Goal: Information Seeking & Learning: Learn about a topic

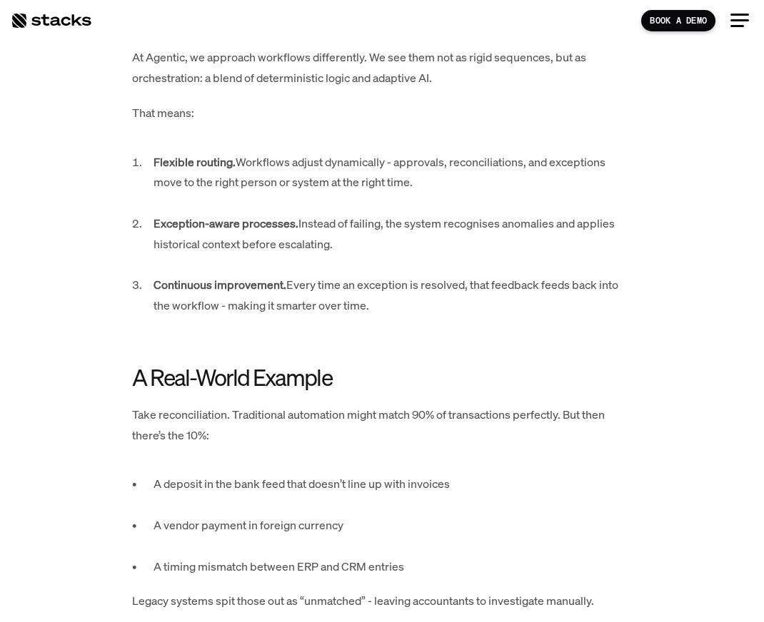
scroll to position [1555, 0]
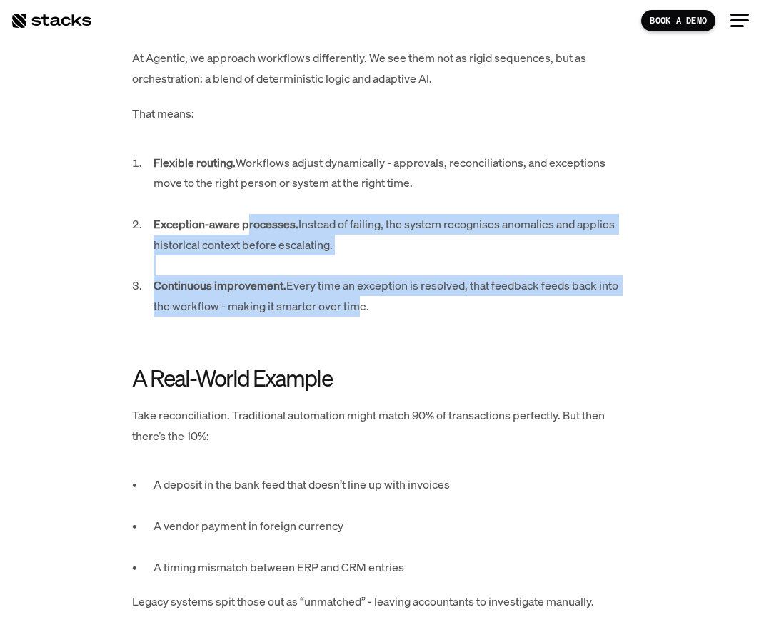
drag, startPoint x: 249, startPoint y: 231, endPoint x: 354, endPoint y: 315, distance: 134.5
click at [354, 315] on ol "Flexible routing. Workflows adjust dynamically - approvals, reconciliations, an…" at bounding box center [382, 245] width 500 height 185
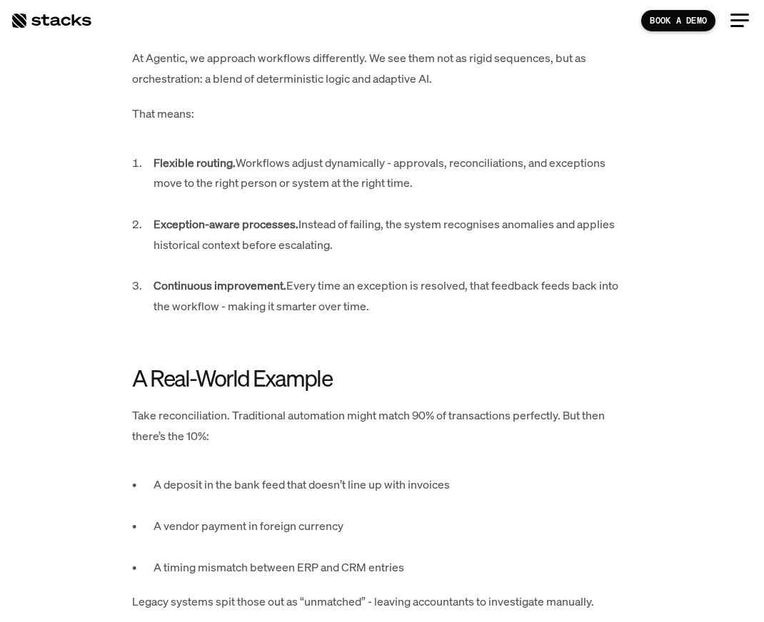
click at [354, 315] on p "Continuous improvement. Every time an exception is resolved, that feedback feed…" at bounding box center [392, 305] width 478 height 61
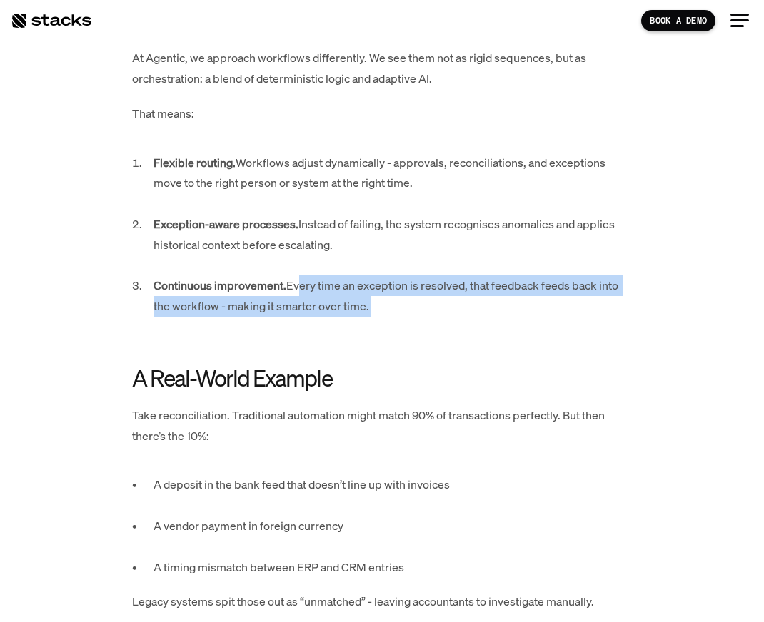
drag, startPoint x: 320, startPoint y: 291, endPoint x: 389, endPoint y: 335, distance: 81.2
click at [389, 335] on p "Continuous improvement. Every time an exception is resolved, that feedback feed…" at bounding box center [392, 305] width 478 height 61
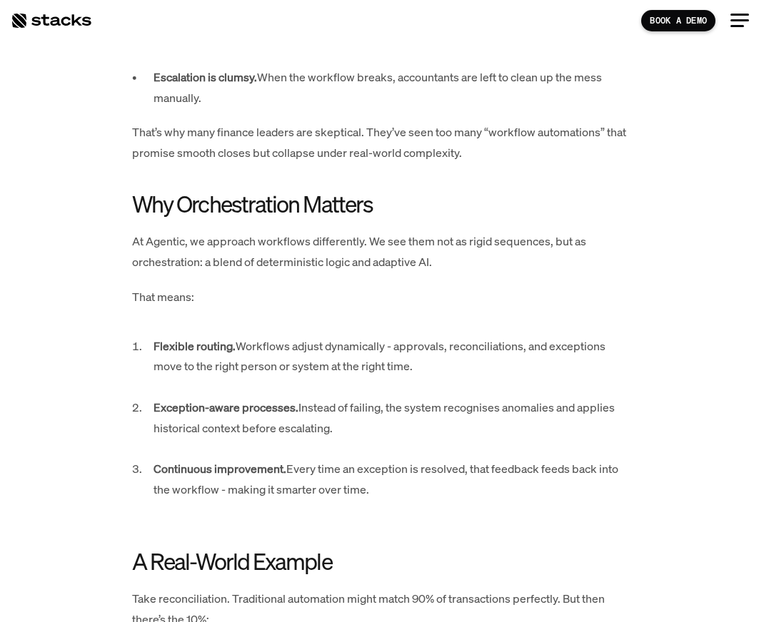
scroll to position [1423, 0]
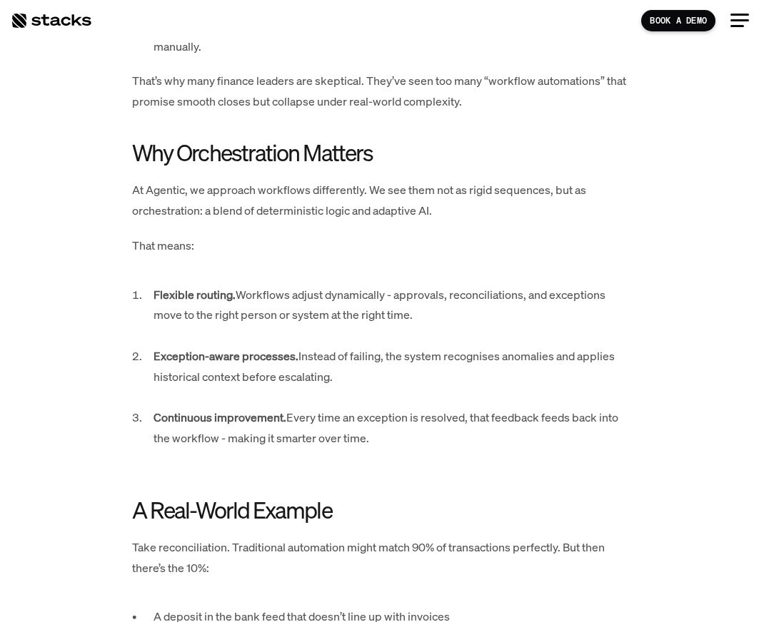
drag, startPoint x: 308, startPoint y: 393, endPoint x: 284, endPoint y: 384, distance: 25.7
click at [308, 393] on p "Exception-aware processes. Instead of failing, the system recognises anomalies …" at bounding box center [392, 376] width 478 height 61
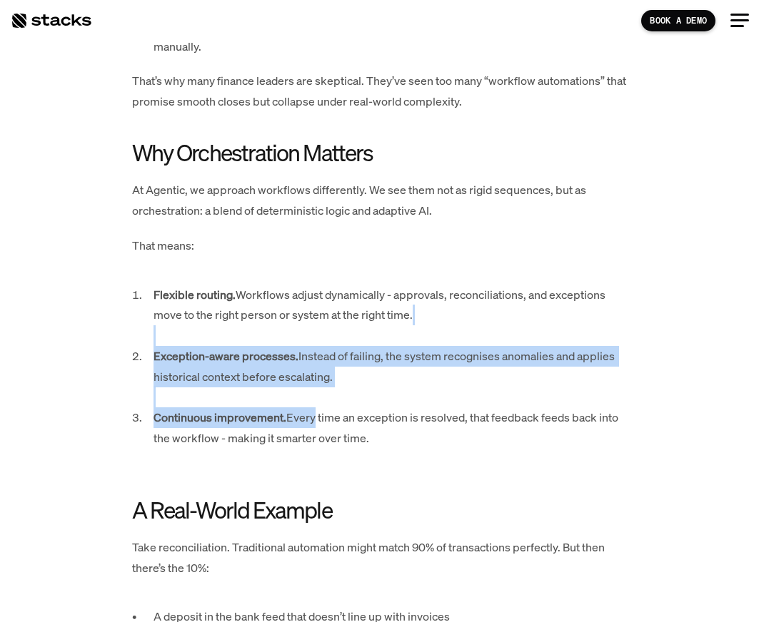
drag, startPoint x: 191, startPoint y: 350, endPoint x: 313, endPoint y: 412, distance: 137.6
click at [313, 413] on ol "Flexible routing. Workflows adjust dynamically - approvals, reconciliations, an…" at bounding box center [382, 377] width 500 height 185
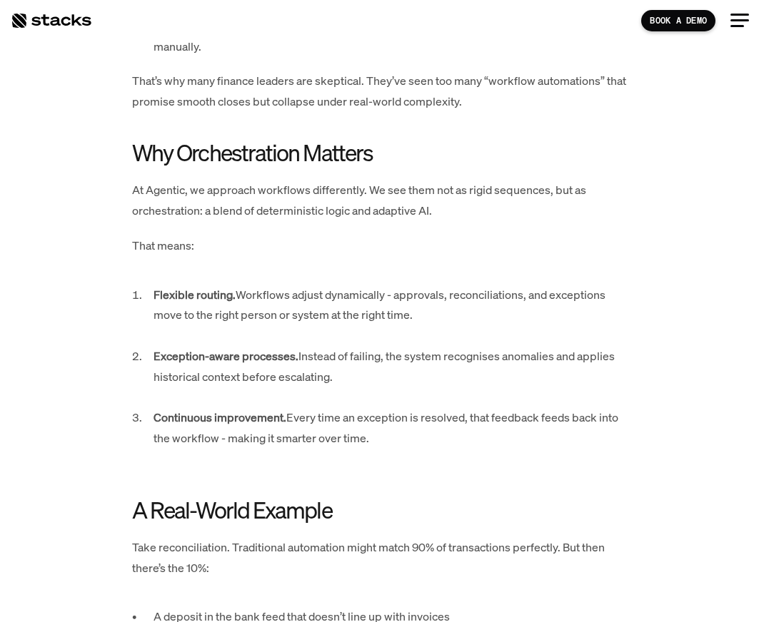
click at [313, 412] on p "Continuous improvement. Every time an exception is resolved, that feedback feed…" at bounding box center [392, 438] width 478 height 61
drag, startPoint x: 219, startPoint y: 340, endPoint x: 418, endPoint y: 431, distance: 218.4
click at [418, 432] on ol "Flexible routing. Workflows adjust dynamically - approvals, reconciliations, an…" at bounding box center [382, 377] width 500 height 185
click at [418, 431] on p "Continuous improvement. Every time an exception is resolved, that feedback feed…" at bounding box center [392, 438] width 478 height 61
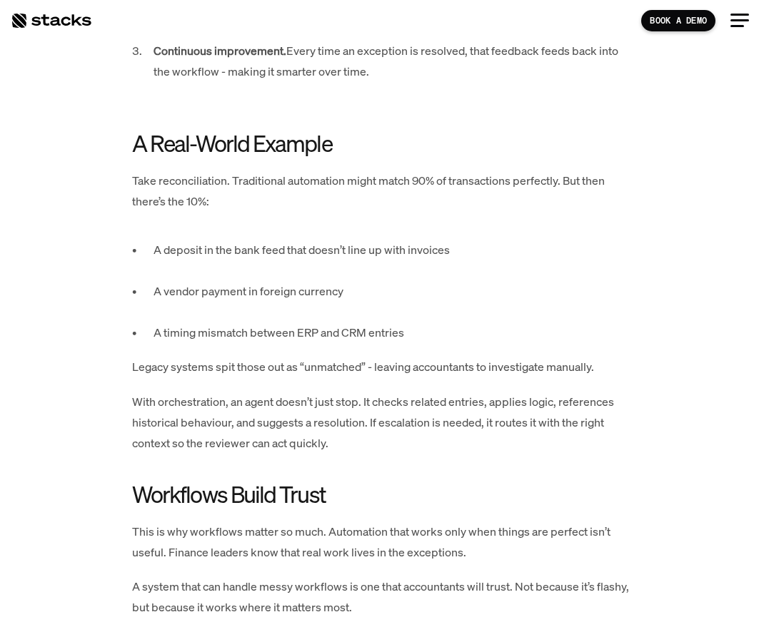
scroll to position [1841, 0]
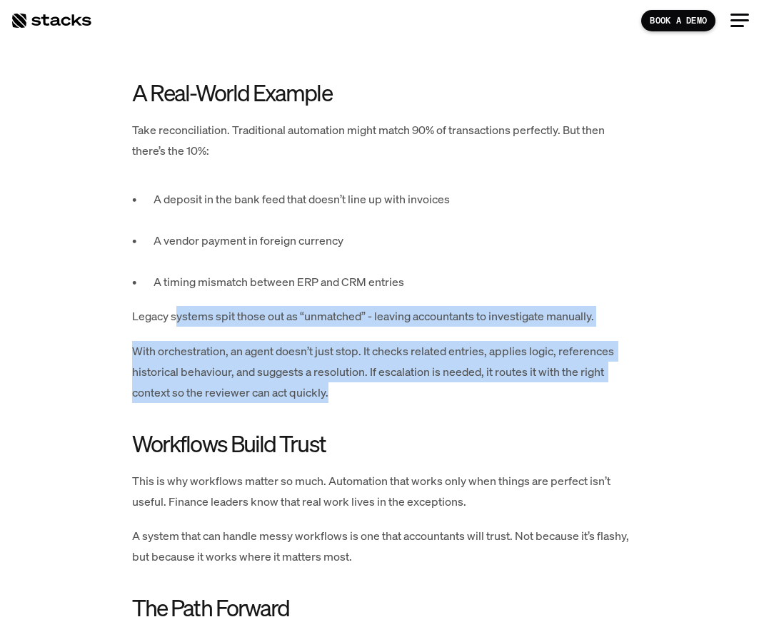
drag, startPoint x: 218, startPoint y: 325, endPoint x: 348, endPoint y: 388, distance: 145.2
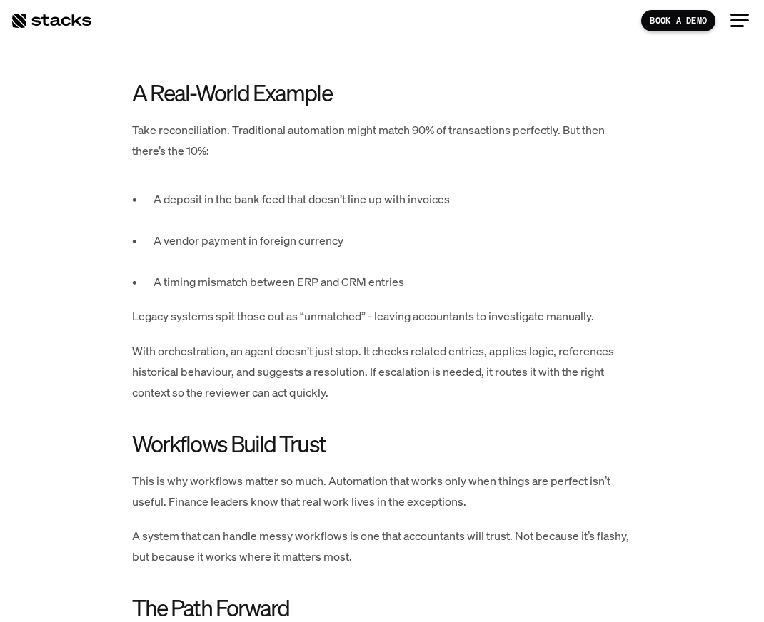
click at [349, 388] on p "With orchestration, an agent doesn’t just stop. It checks related entries, appl…" at bounding box center [382, 371] width 500 height 61
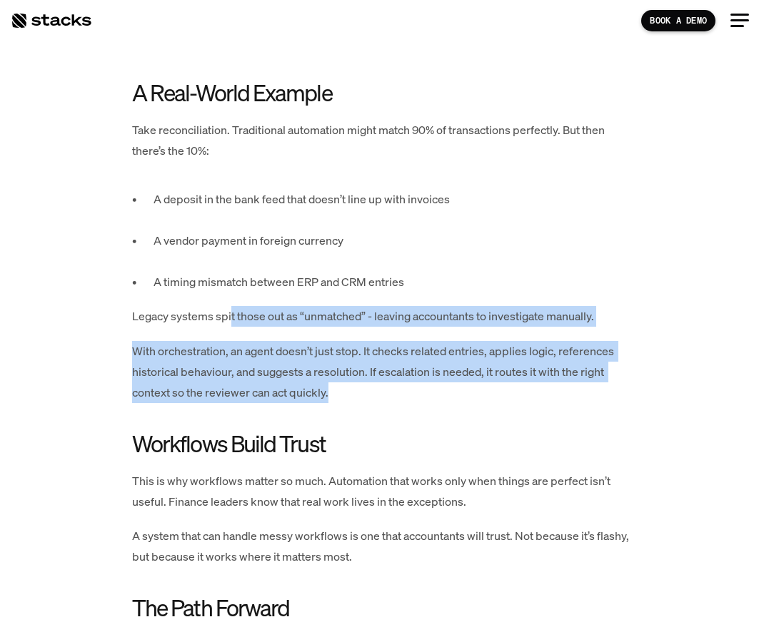
drag, startPoint x: 233, startPoint y: 316, endPoint x: 373, endPoint y: 408, distance: 166.9
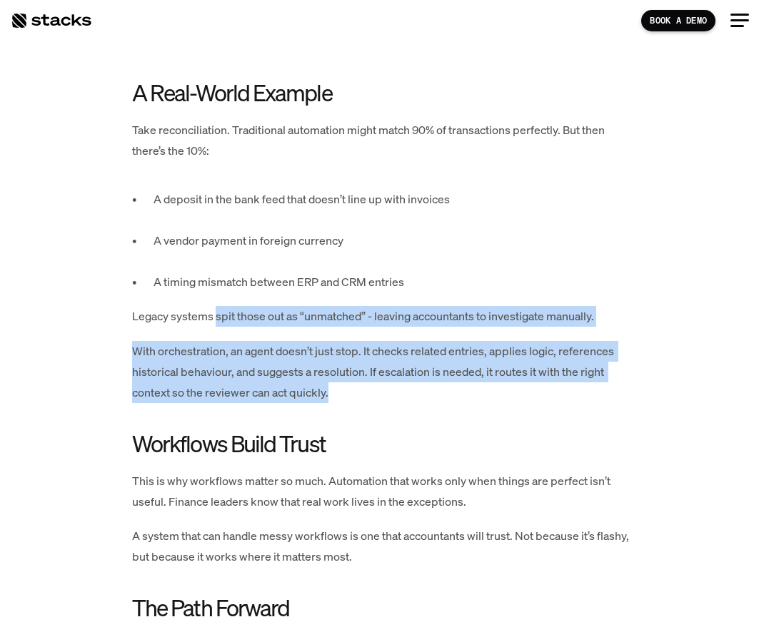
drag, startPoint x: 325, startPoint y: 385, endPoint x: 216, endPoint y: 320, distance: 126.4
click at [216, 320] on p "Legacy systems spit those out as “unmatched” - leaving accountants to investiga…" at bounding box center [382, 316] width 500 height 21
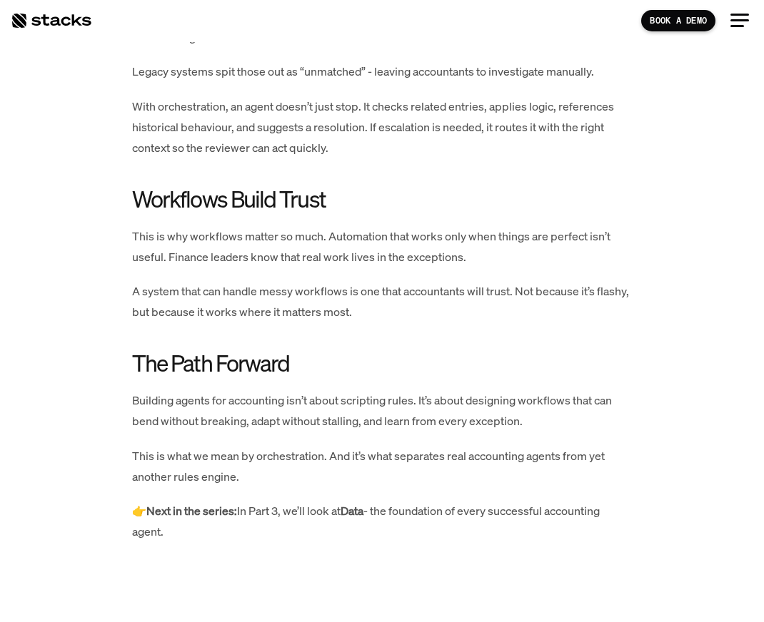
scroll to position [2099, 0]
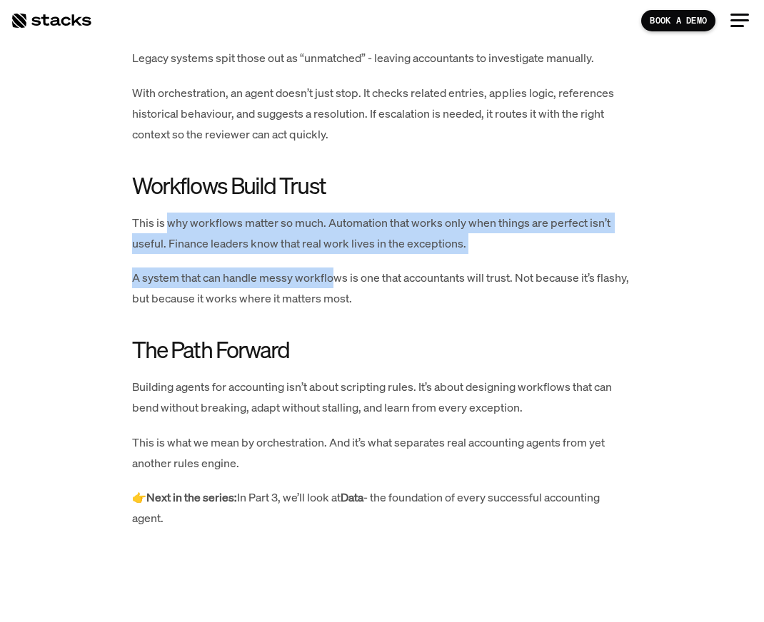
drag, startPoint x: 166, startPoint y: 221, endPoint x: 333, endPoint y: 286, distance: 180.1
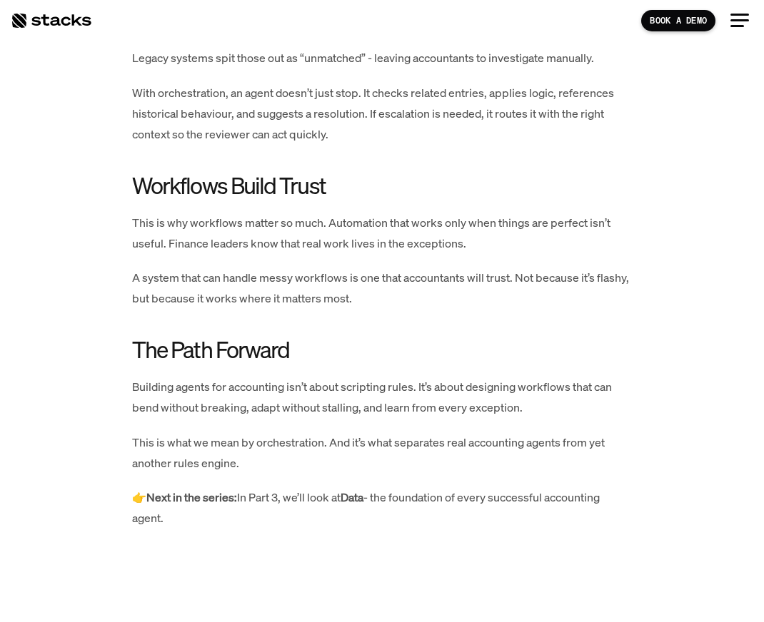
click at [333, 286] on p "A system that can handle messy workflows is one that accountants will trust. No…" at bounding box center [382, 288] width 500 height 41
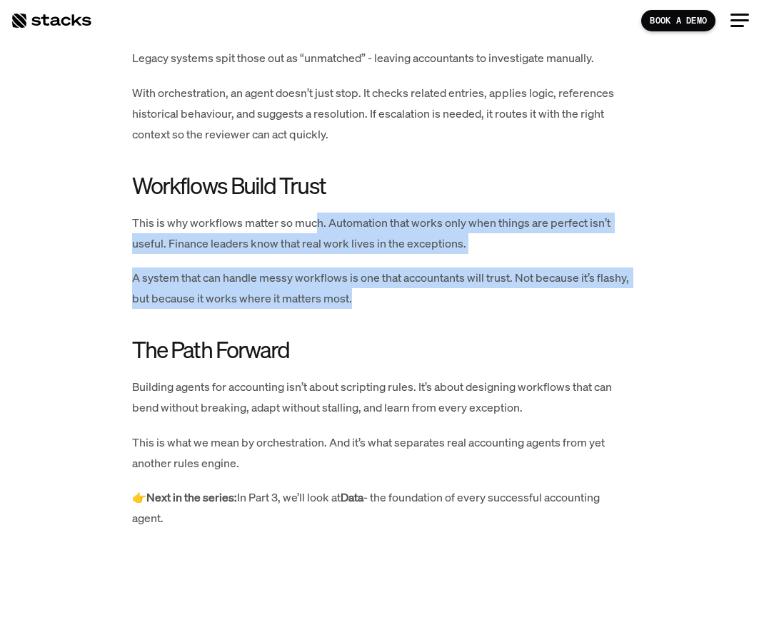
drag, startPoint x: 380, startPoint y: 261, endPoint x: 415, endPoint y: 305, distance: 56.8
click at [415, 305] on p "A system that can handle messy workflows is one that accountants will trust. No…" at bounding box center [382, 288] width 500 height 41
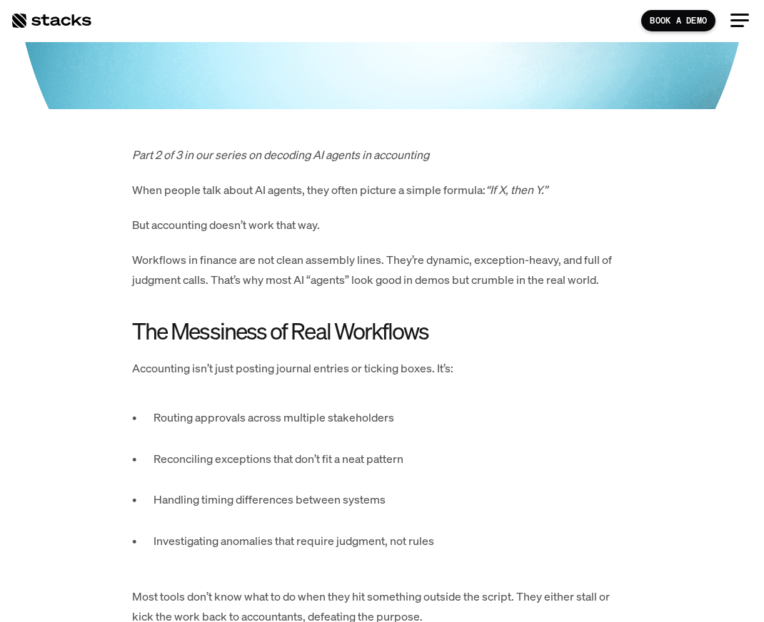
scroll to position [0, 0]
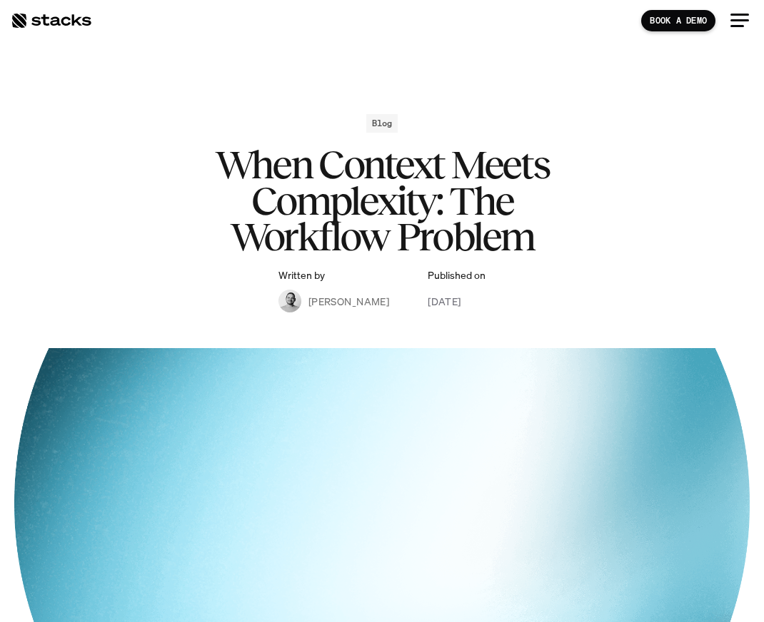
drag, startPoint x: 79, startPoint y: 35, endPoint x: 65, endPoint y: 26, distance: 16.4
click at [79, 35] on div "BOOK A DEMO" at bounding box center [382, 20] width 764 height 43
click at [65, 26] on div at bounding box center [51, 20] width 81 height 17
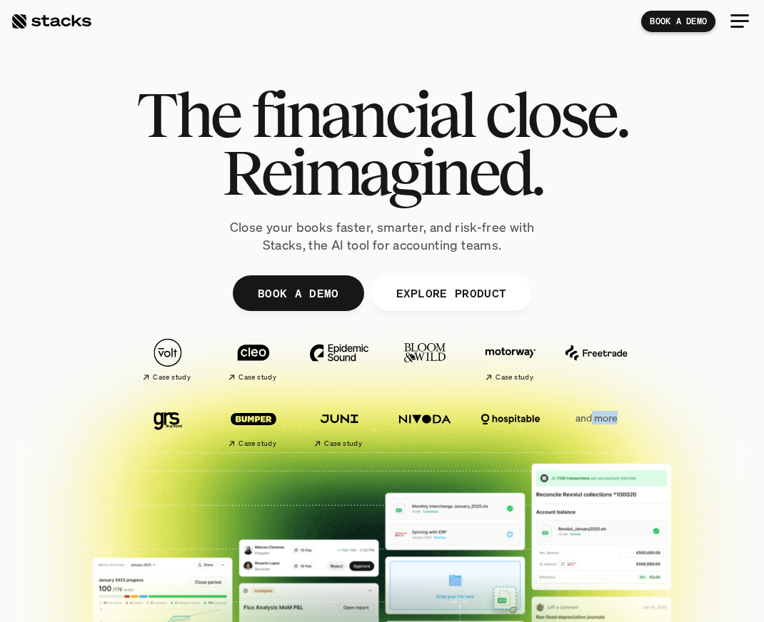
drag, startPoint x: 592, startPoint y: 418, endPoint x: 621, endPoint y: 428, distance: 30.7
click at [621, 428] on div "and more" at bounding box center [596, 426] width 79 height 55
click at [621, 427] on div "and more" at bounding box center [596, 426] width 79 height 55
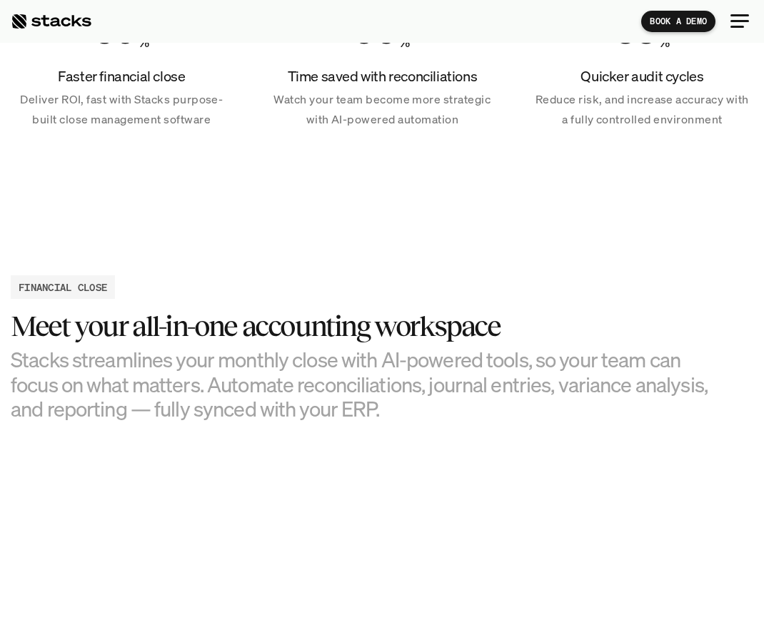
scroll to position [978, 0]
